Goal: Communication & Community: Answer question/provide support

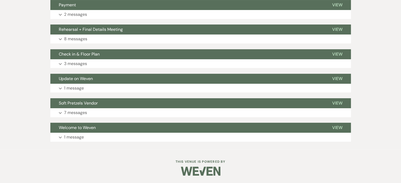
scroll to position [150, 0]
click at [290, 12] on button "Expand 2 messages" at bounding box center [200, 14] width 300 height 9
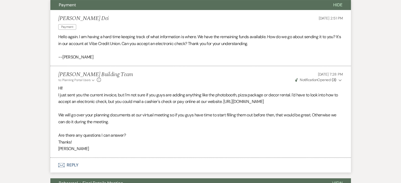
click at [76, 164] on button "Envelope Reply" at bounding box center [200, 165] width 300 height 15
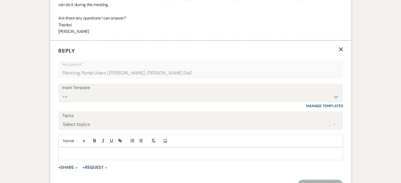
scroll to position [285, 0]
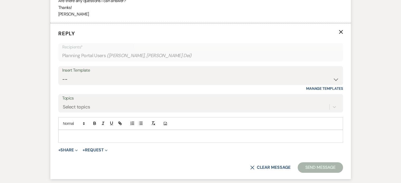
click at [267, 139] on div at bounding box center [201, 136] width 284 height 12
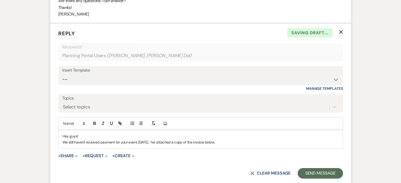
click at [231, 141] on p "We still haven't received payment for your event [DATE]. I've attached a copy o…" at bounding box center [200, 142] width 276 height 6
click at [73, 156] on button "+ Share Expand" at bounding box center [68, 156] width 20 height 4
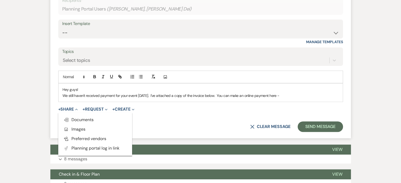
scroll to position [336, 0]
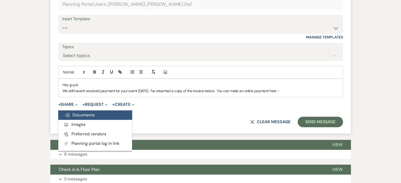
click at [85, 114] on span "Doc Upload Documents" at bounding box center [80, 115] width 30 height 6
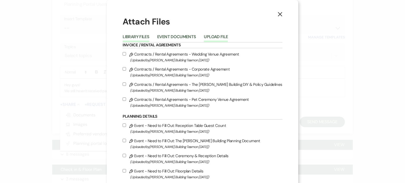
click at [214, 37] on button "Upload File" at bounding box center [216, 38] width 24 height 7
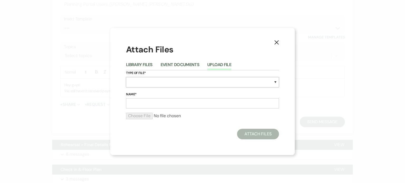
click at [194, 84] on select "Special Event Insurance Vendor Certificate of Insurance Contracts / Rental Agre…" at bounding box center [202, 82] width 153 height 10
select select "22"
click at [126, 77] on select "Special Event Insurance Vendor Certificate of Insurance Contracts / Rental Agre…" at bounding box center [202, 82] width 153 height 10
click at [160, 102] on input "Name*" at bounding box center [202, 103] width 153 height 10
type input "[DATE] Invoice"
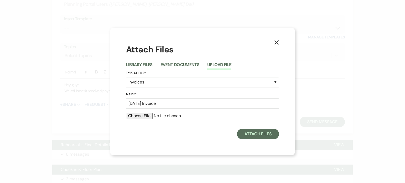
click at [137, 116] on input "file" at bounding box center [202, 116] width 153 height 6
type input "C:\fakepath\Invoice 1163.pdf"
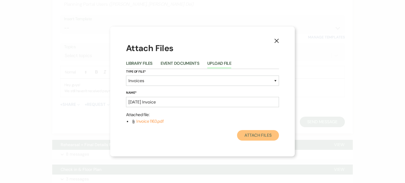
click at [250, 133] on button "Attach Files" at bounding box center [258, 135] width 42 height 11
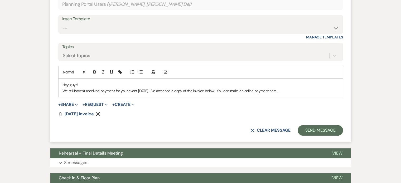
click at [308, 90] on p "We still haven't received payment for your event [DATE]. I've attached a copy o…" at bounding box center [200, 91] width 276 height 6
drag, startPoint x: 246, startPoint y: 96, endPoint x: 225, endPoint y: 91, distance: 21.5
click at [225, 91] on p "We still haven't received payment for your event [DATE]. I've attached a copy o…" at bounding box center [200, 91] width 276 height 6
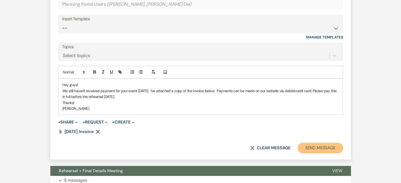
click at [312, 146] on button "Send Message" at bounding box center [320, 148] width 45 height 11
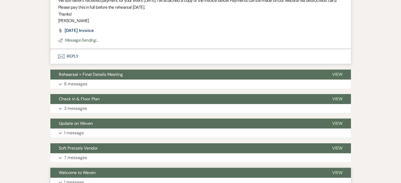
scroll to position [381, 0]
